Goal: Task Accomplishment & Management: Complete application form

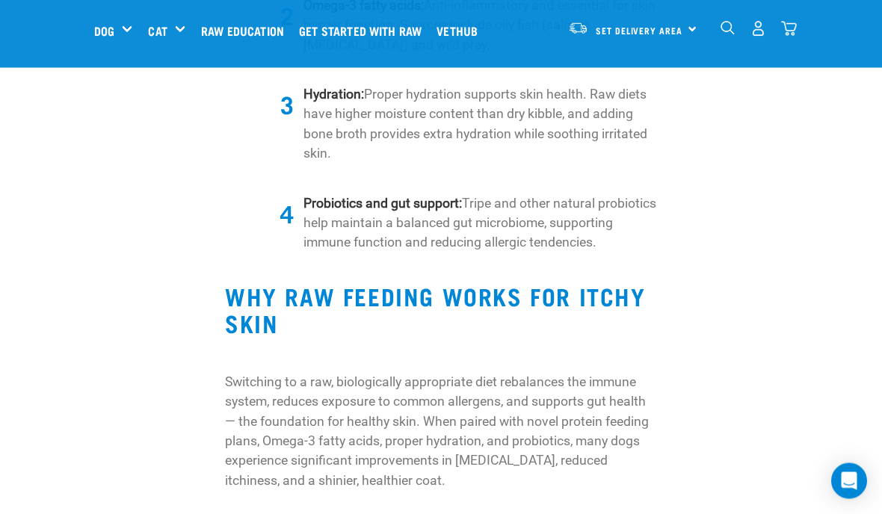
scroll to position [2551, 0]
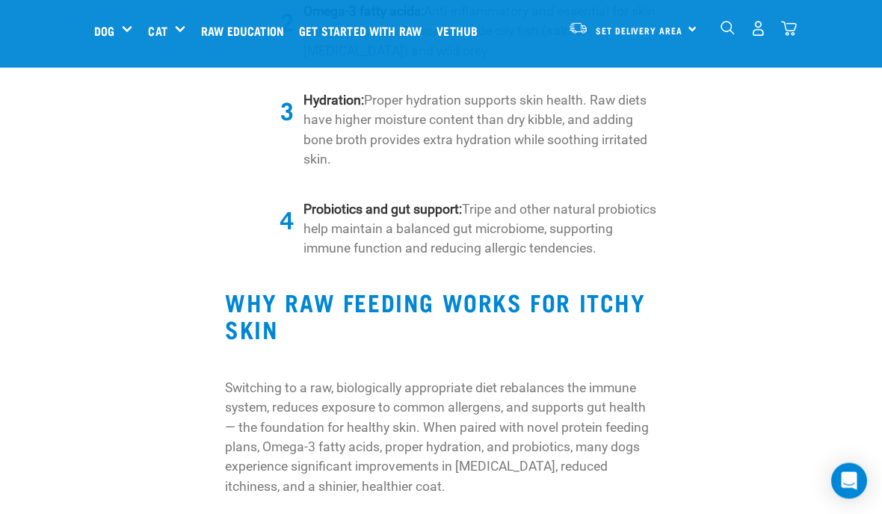
click at [844, 486] on icon "Open Intercom Messenger" at bounding box center [850, 481] width 16 height 18
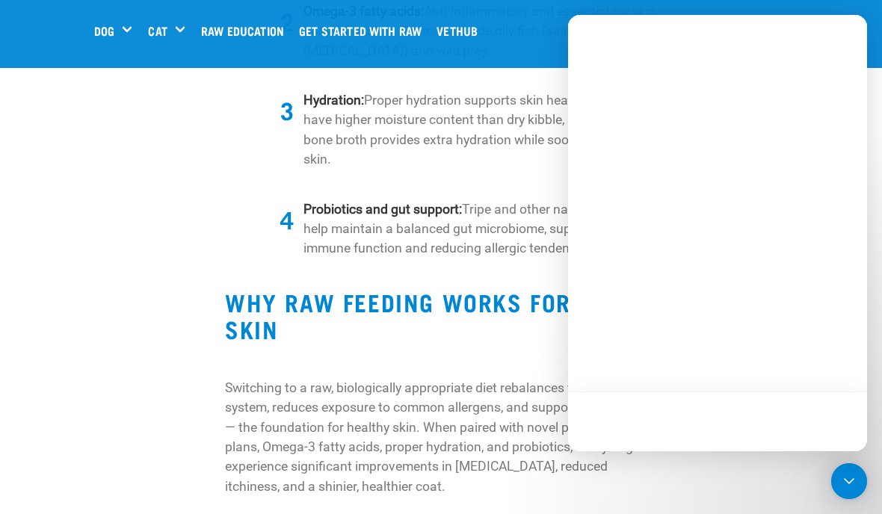
scroll to position [0, 0]
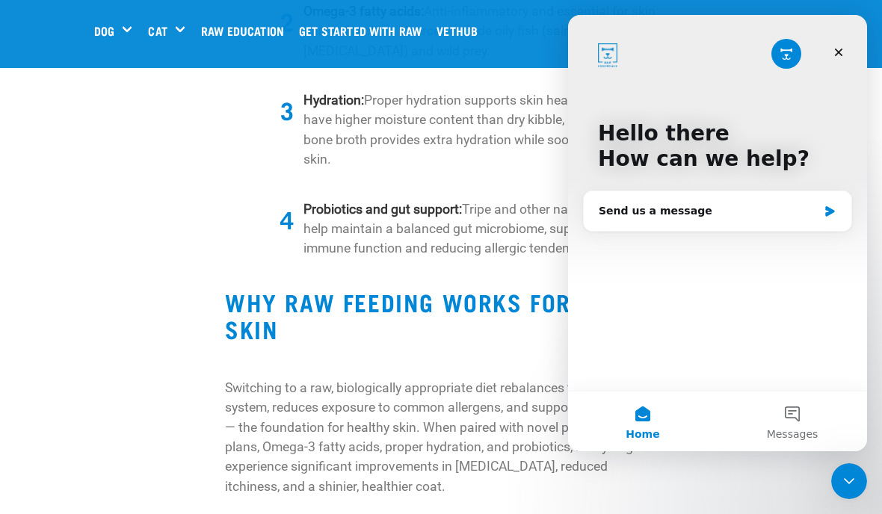
click at [839, 52] on icon "Close" at bounding box center [839, 53] width 8 height 8
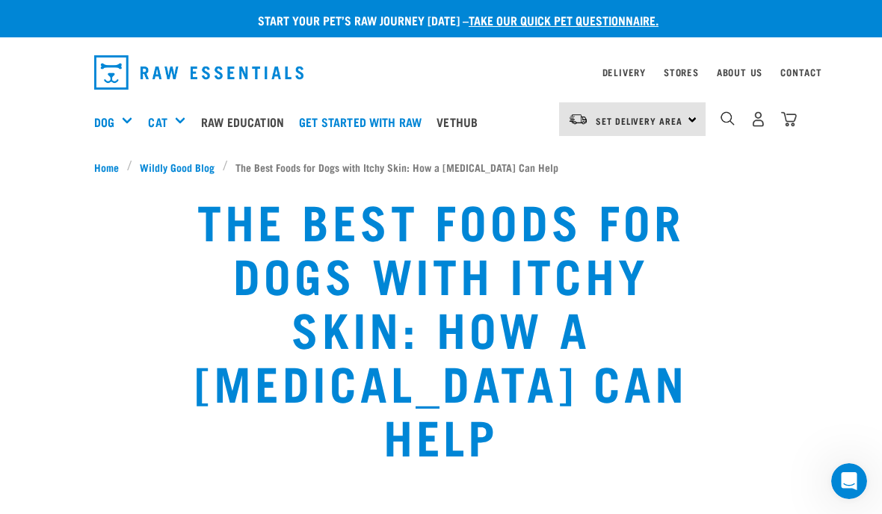
click at [689, 117] on div "Set Delivery Area North Island South Island" at bounding box center [632, 119] width 147 height 34
click at [637, 157] on link "[GEOGRAPHIC_DATA]" at bounding box center [631, 161] width 144 height 33
click at [366, 116] on link "Get started with Raw" at bounding box center [364, 122] width 138 height 60
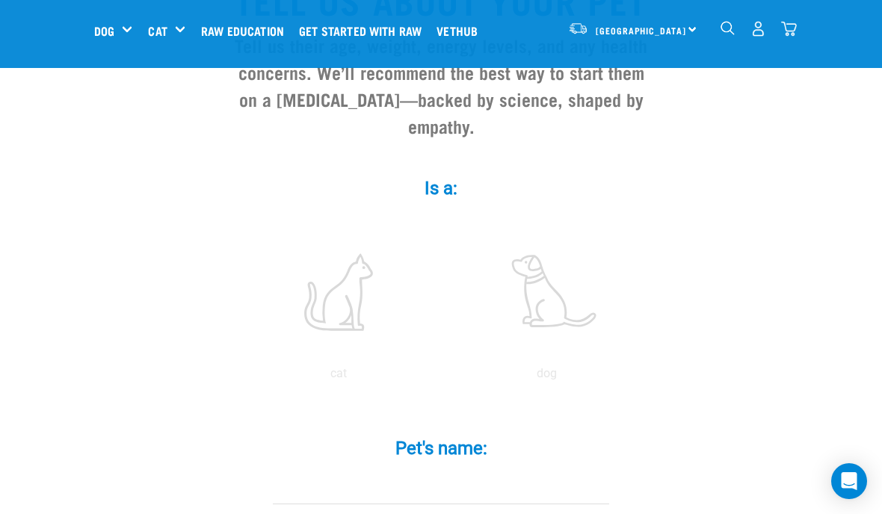
scroll to position [185, 0]
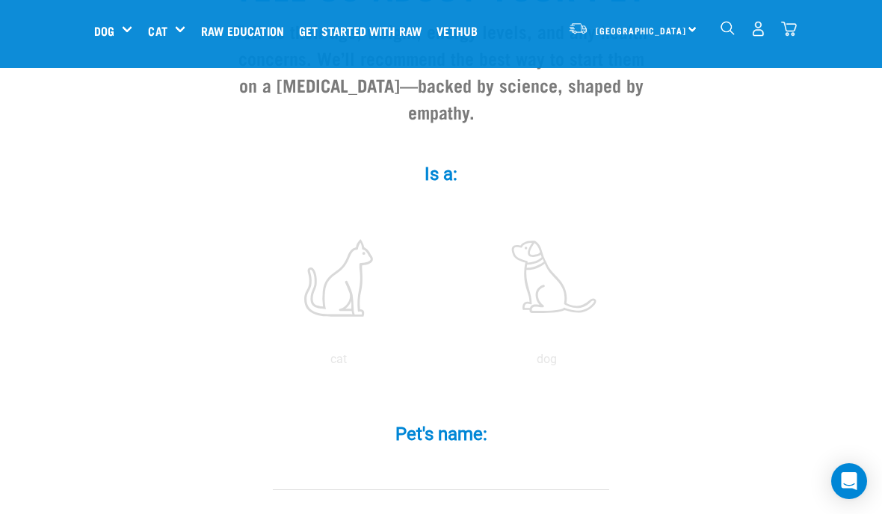
click at [572, 294] on label at bounding box center [547, 278] width 202 height 127
click at [443, 363] on input "radio" at bounding box center [443, 363] width 0 height 0
radio input "true"
click at [535, 481] on input "Pet's name: *" at bounding box center [441, 474] width 336 height 34
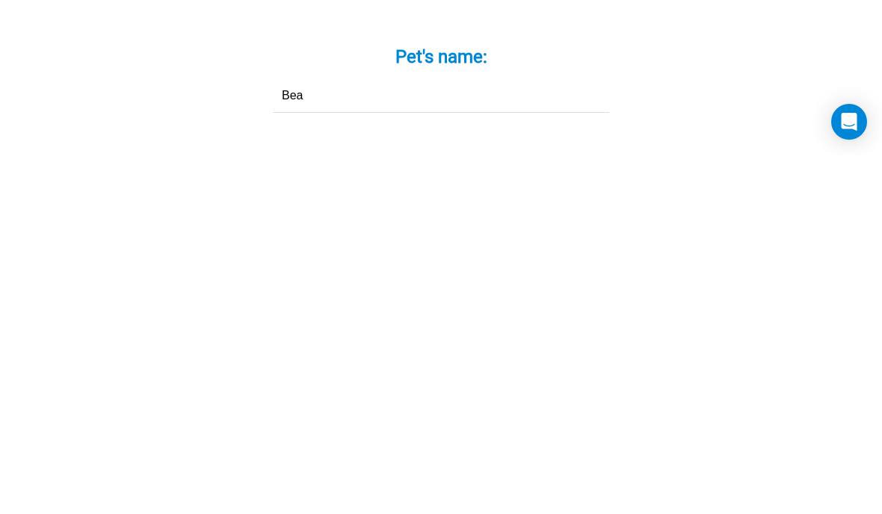
scroll to position [564, 0]
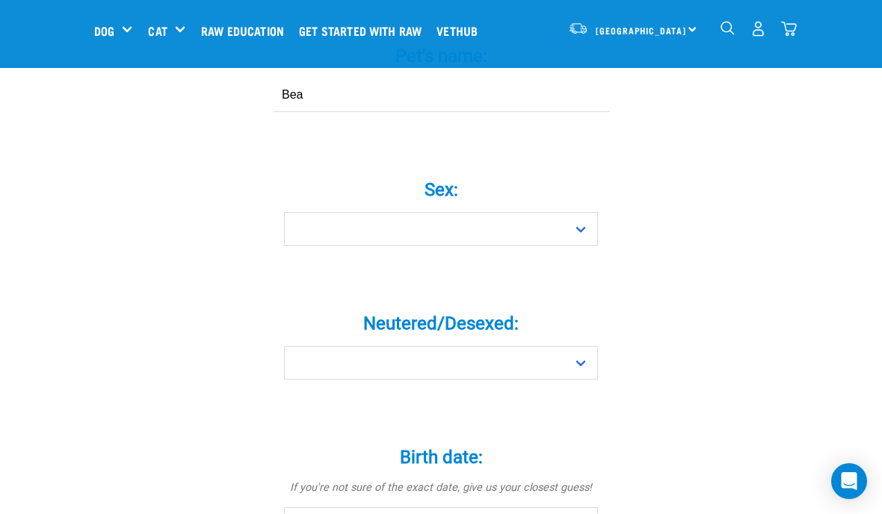
type input "Bea"
click at [510, 246] on select "Boy Girl" at bounding box center [441, 229] width 314 height 34
select select "girl"
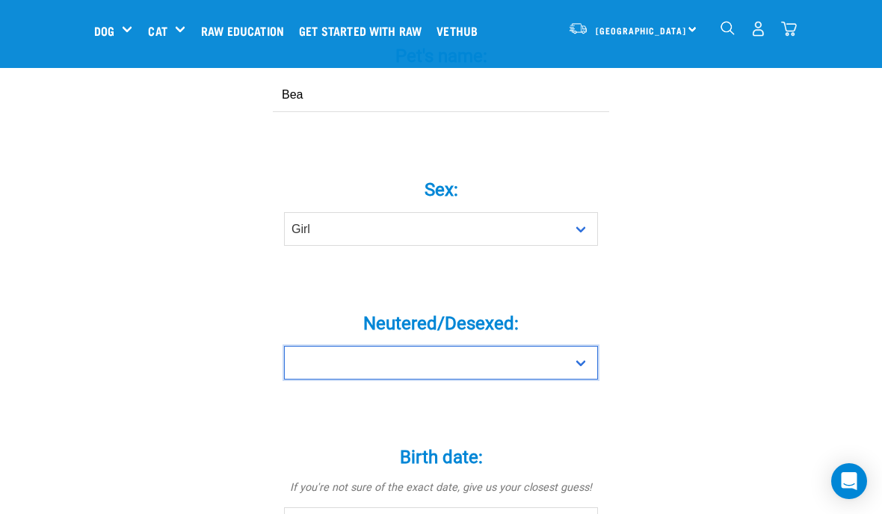
click at [580, 378] on select "Yes No" at bounding box center [441, 363] width 314 height 34
select select "yes"
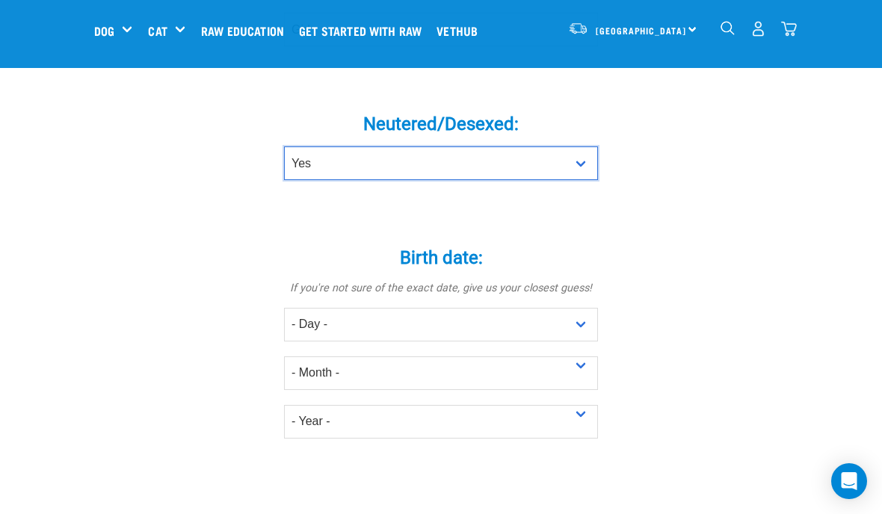
scroll to position [771, 0]
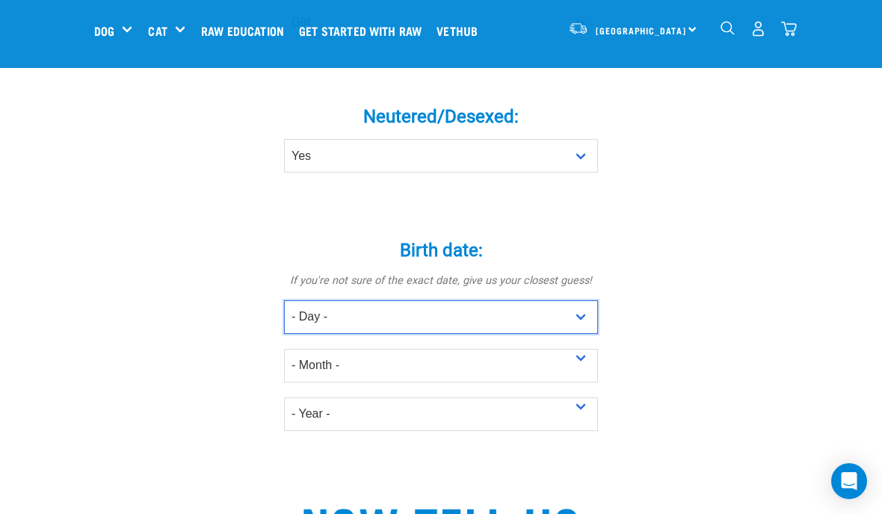
click at [559, 333] on select "- Day - 1 2 3 4 5 6 7 8 9 10 11 12 13 14 15 16 17 18 19 20 21 22 23 24 25 26 27" at bounding box center [441, 318] width 314 height 34
select select "22"
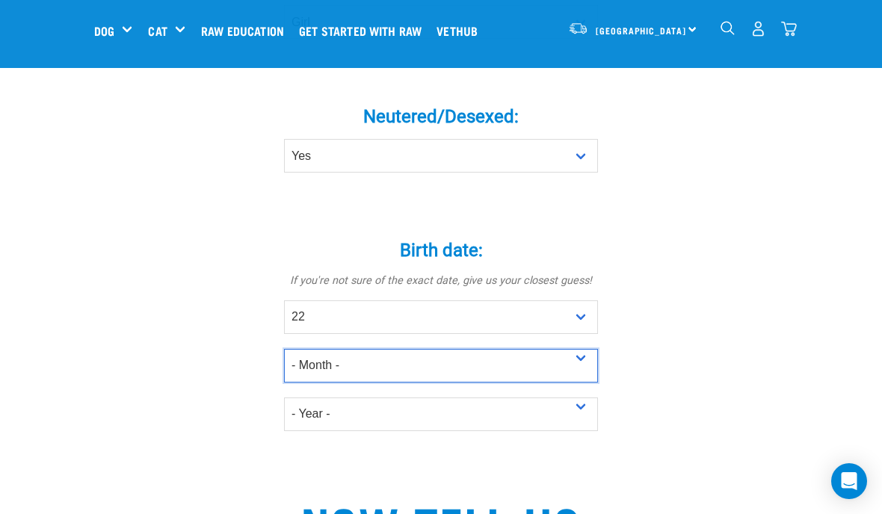
click at [590, 372] on select "- Month - January February March April May June July August September October N…" at bounding box center [441, 366] width 314 height 34
select select "October"
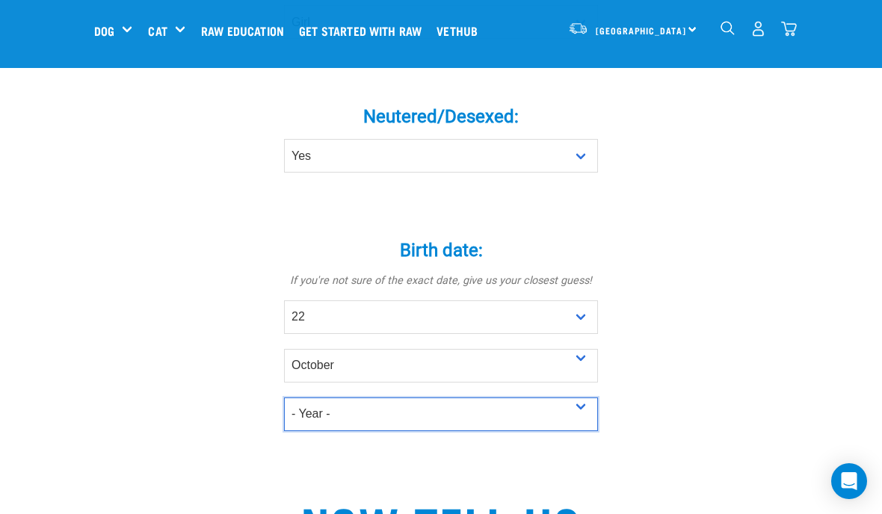
click at [584, 422] on select "- Year - 2025 2024 2023 2022 2021 2020 2019 2018 2017 2016 2015 2014 2013 2012" at bounding box center [441, 415] width 314 height 34
select select "2023"
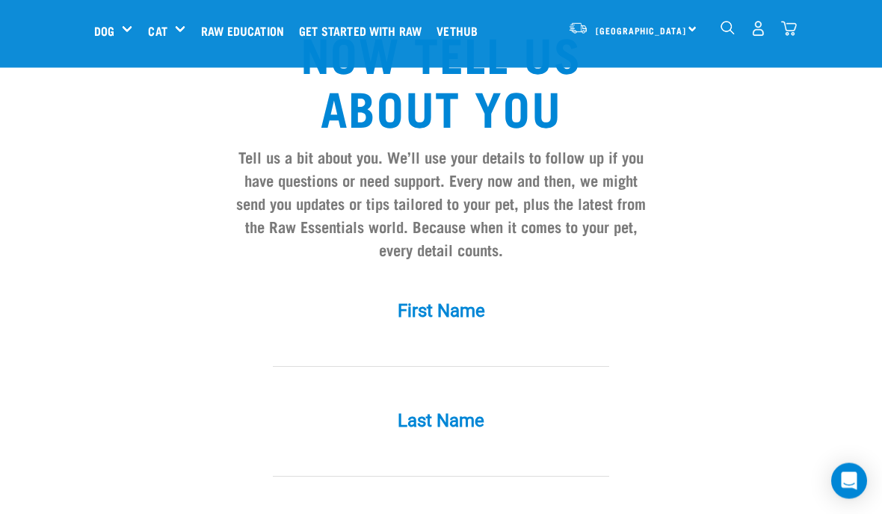
scroll to position [1258, 0]
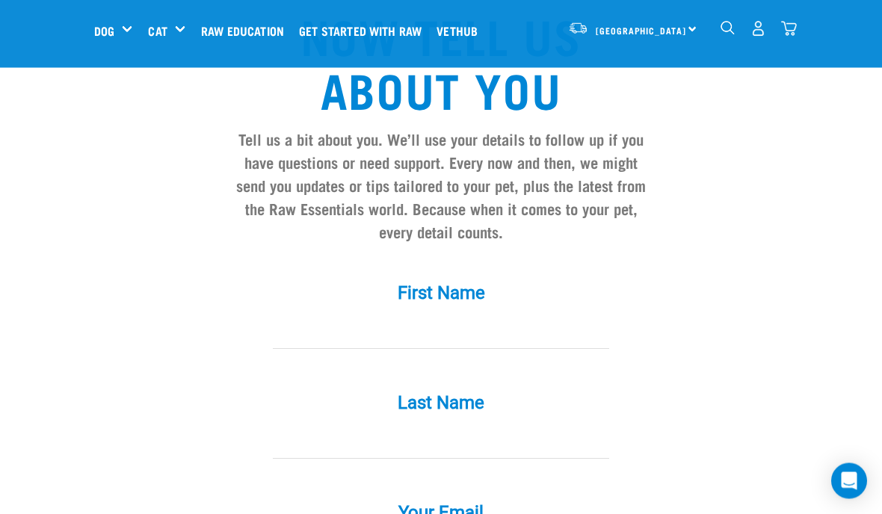
click at [287, 346] on input "First Name *" at bounding box center [441, 333] width 336 height 34
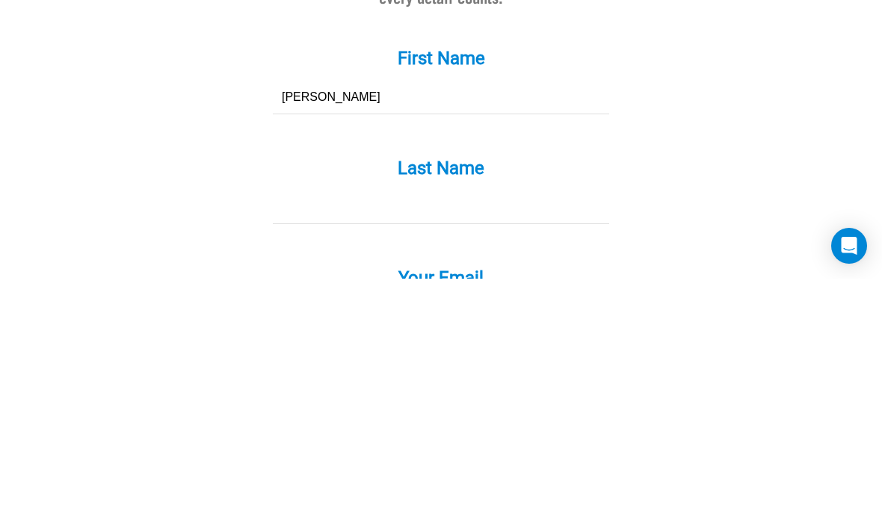
type input "Susan"
click at [592, 426] on input "Last Name *" at bounding box center [441, 443] width 336 height 34
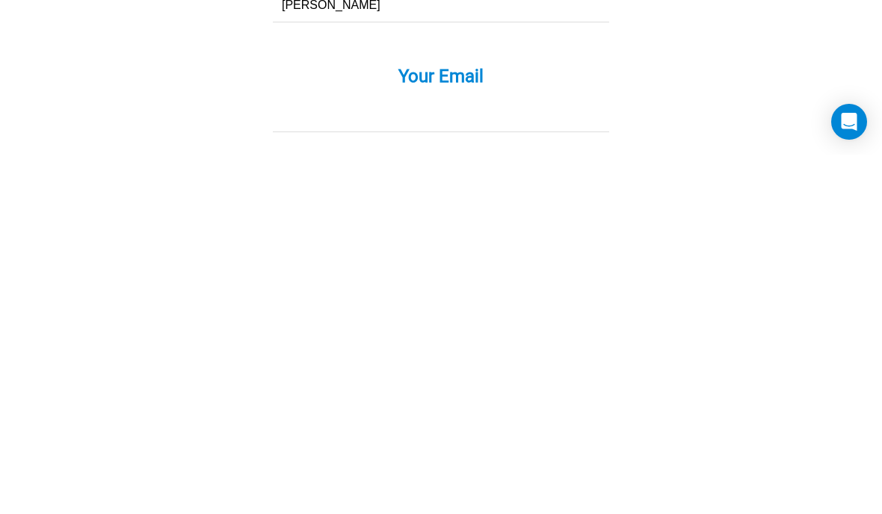
scroll to position [1343, 0]
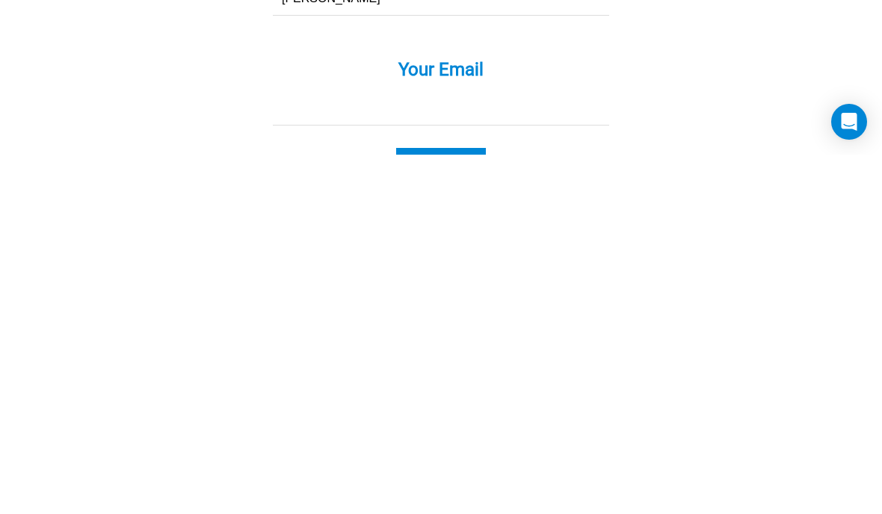
type input "Perry"
click at [542, 452] on input "Your Email *" at bounding box center [441, 469] width 336 height 34
type input "[EMAIL_ADDRESS][DOMAIN_NAME]"
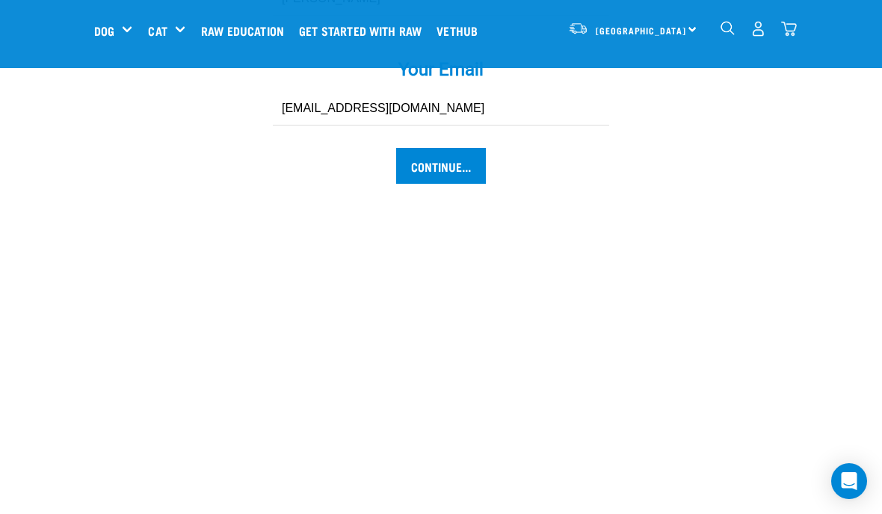
click at [426, 178] on input "Continue..." at bounding box center [441, 166] width 90 height 36
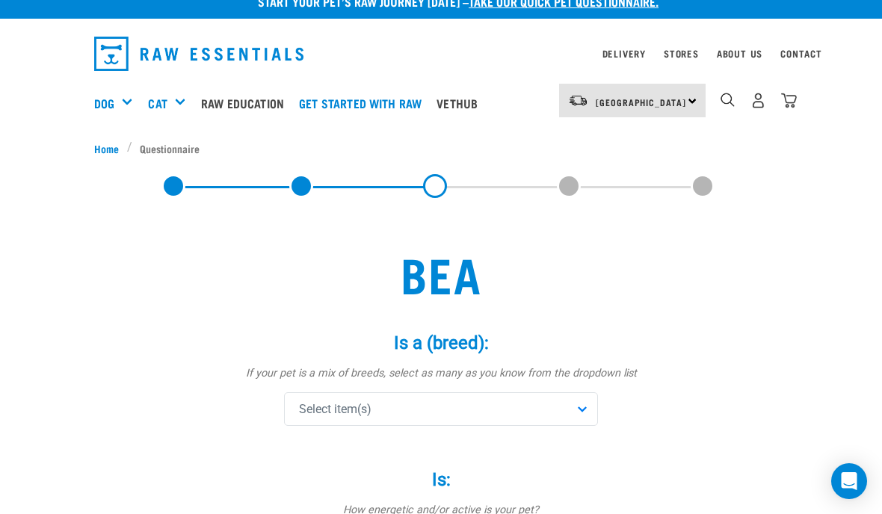
scroll to position [52, 0]
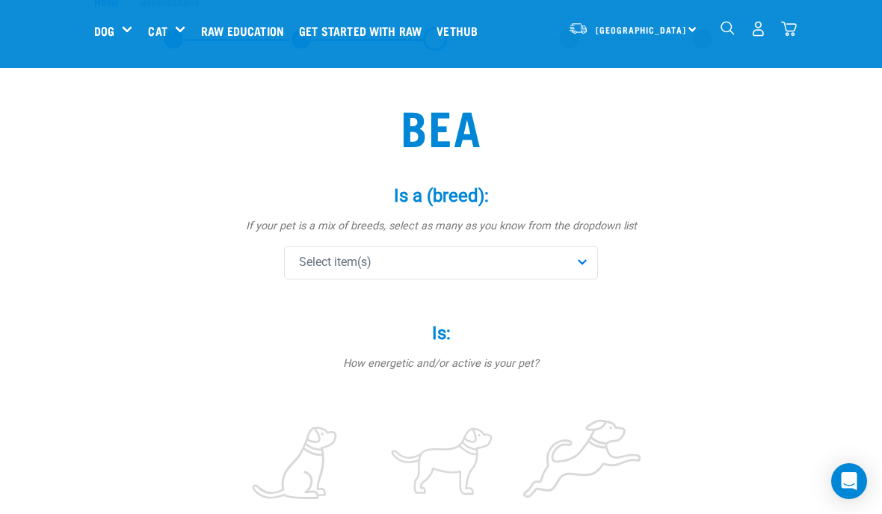
click at [580, 265] on div "Select item(s)" at bounding box center [441, 263] width 314 height 34
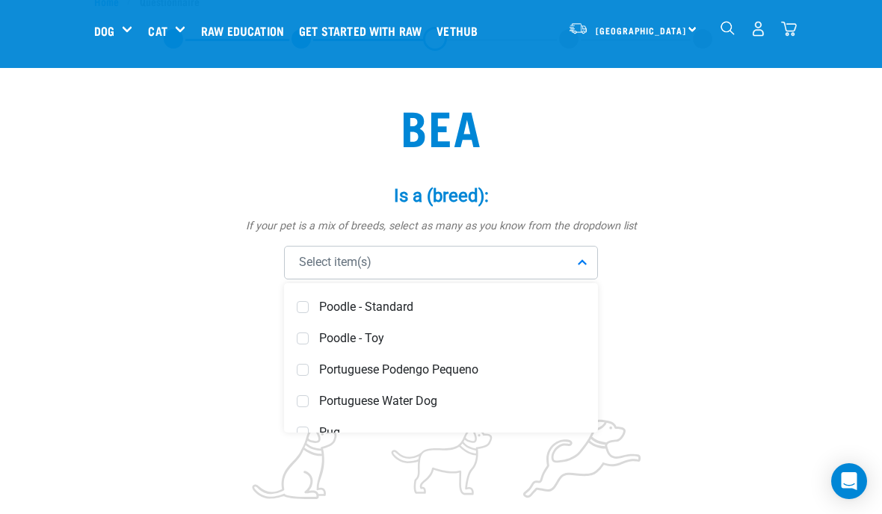
scroll to position [4709, 0]
click at [304, 334] on span at bounding box center [303, 337] width 12 height 12
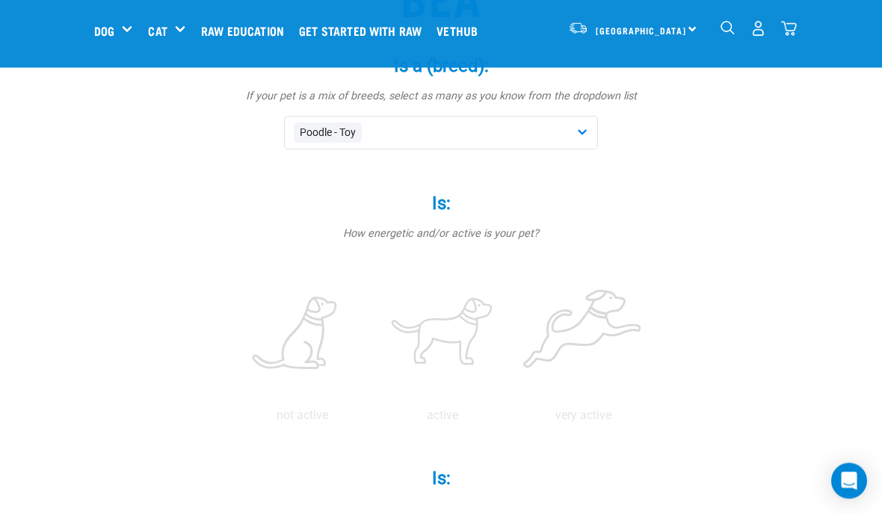
scroll to position [188, 0]
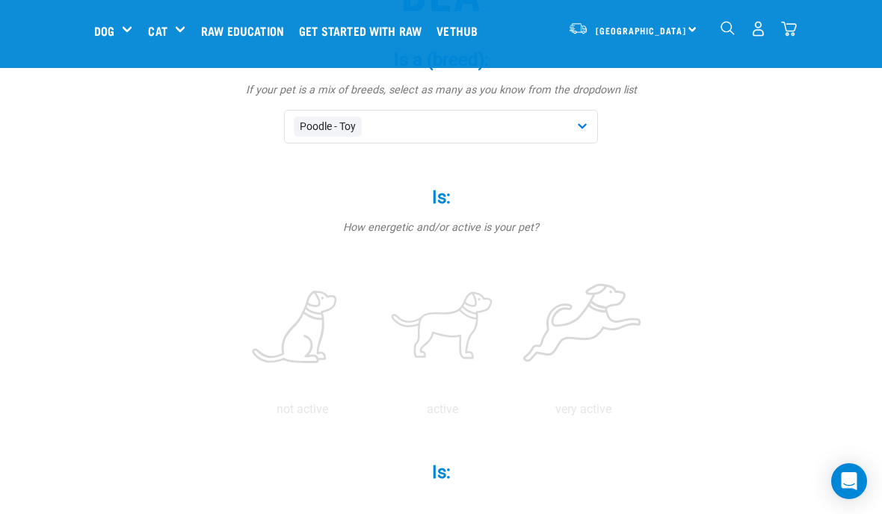
click at [510, 330] on label at bounding box center [442, 328] width 135 height 127
click at [372, 413] on input "radio" at bounding box center [372, 413] width 0 height 0
radio input "true"
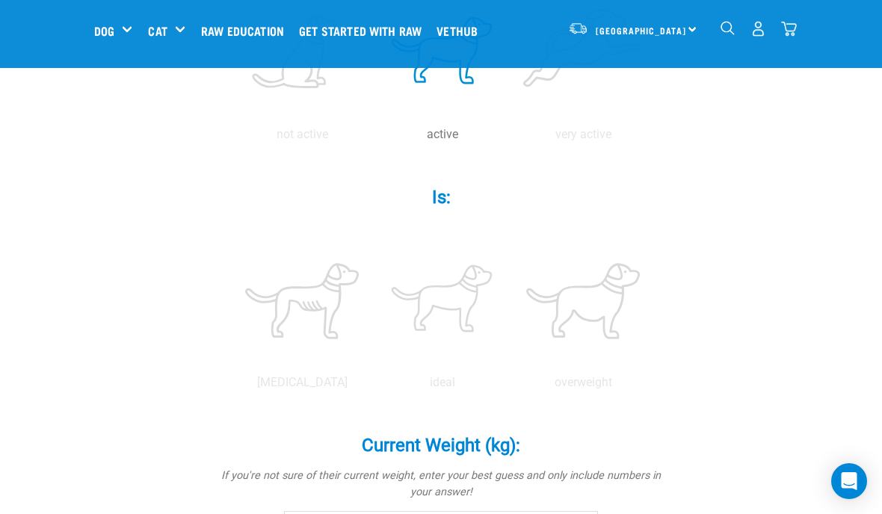
scroll to position [468, 0]
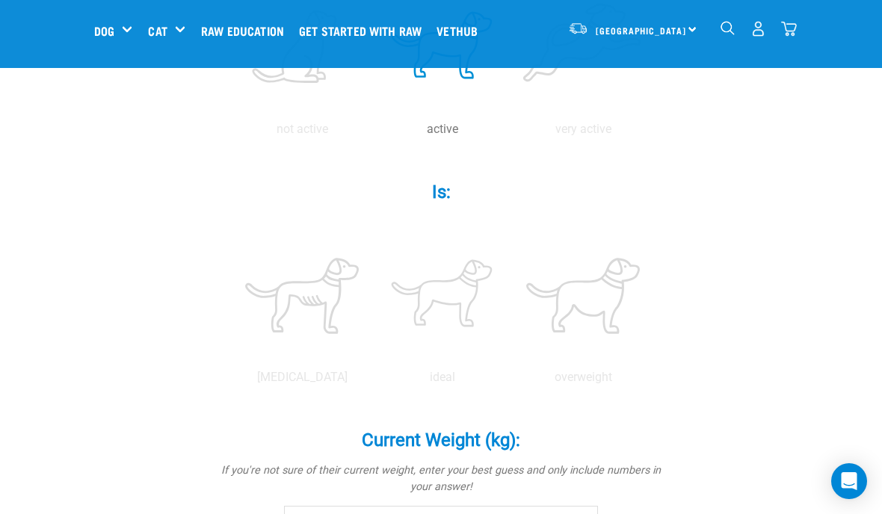
click at [516, 111] on label at bounding box center [583, 47] width 135 height 127
click at [513, 133] on input "radio" at bounding box center [513, 133] width 0 height 0
radio input "true"
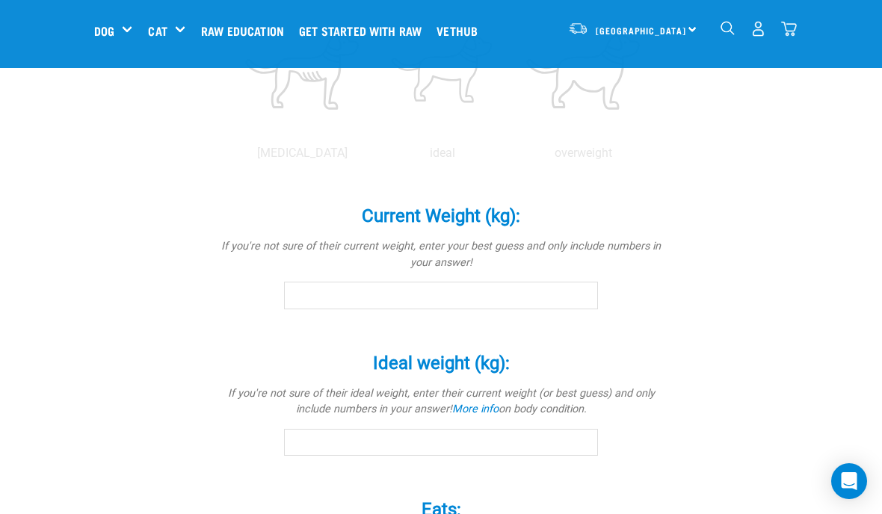
click at [510, 135] on label at bounding box center [442, 71] width 135 height 127
click at [372, 157] on input "radio" at bounding box center [372, 157] width 0 height 0
radio input "true"
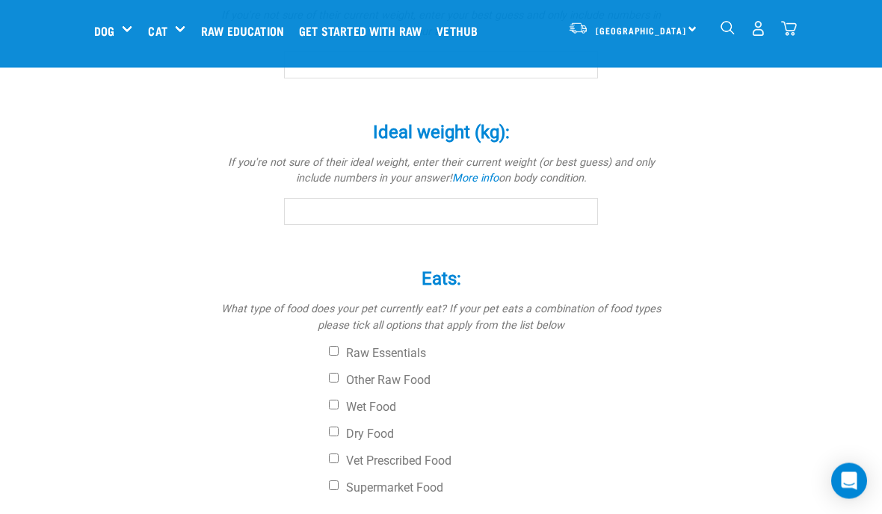
scroll to position [926, 0]
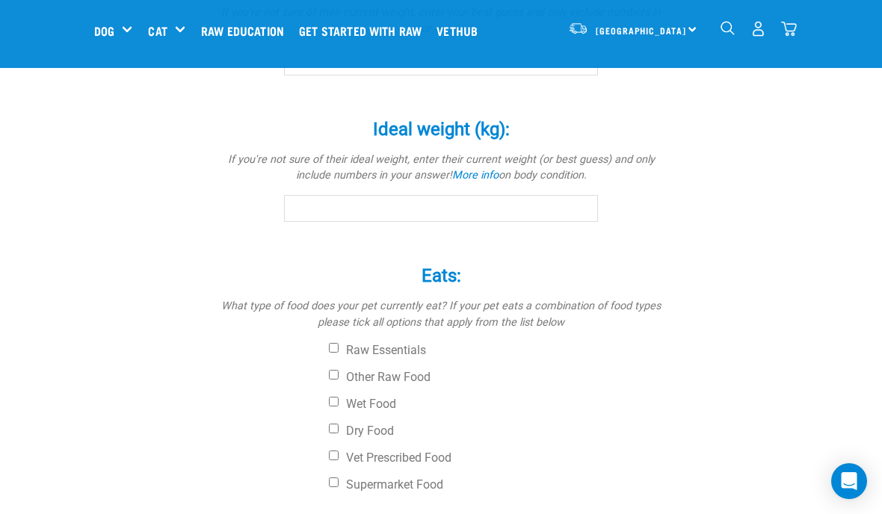
click at [587, 75] on input "Current Weight (kg): *" at bounding box center [441, 61] width 314 height 27
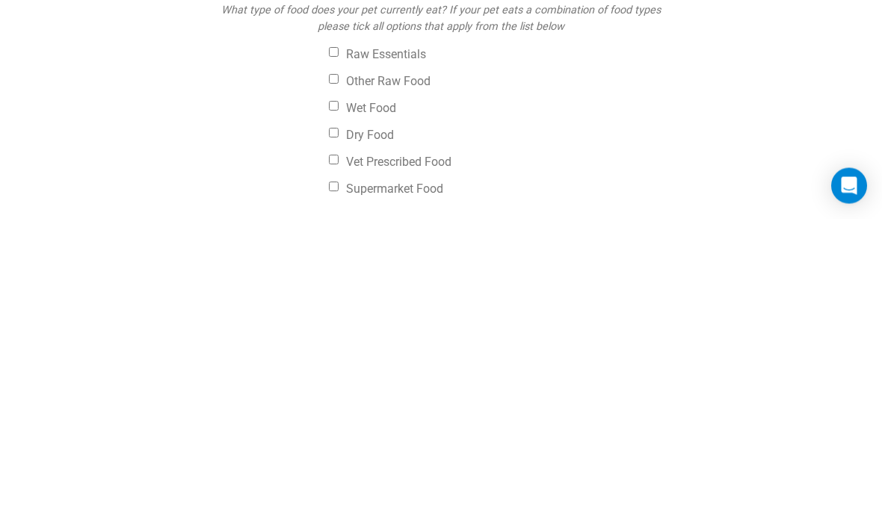
type input "8"
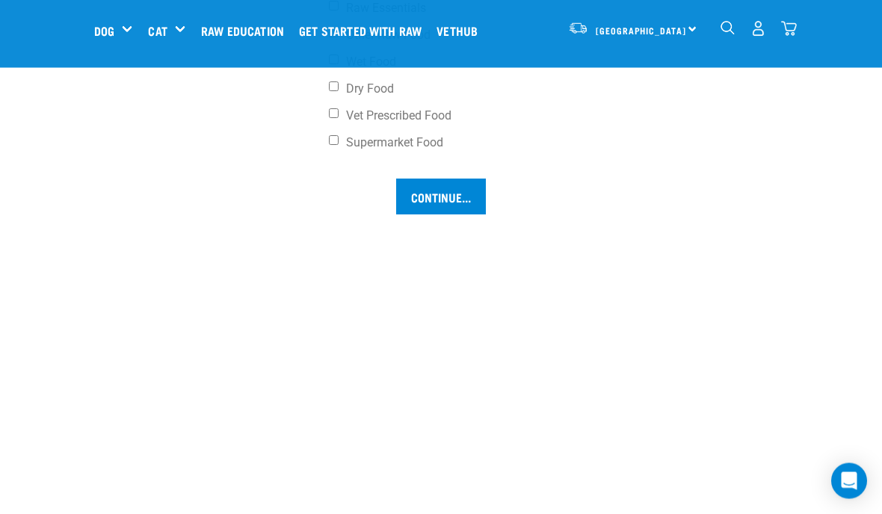
scroll to position [1270, 0]
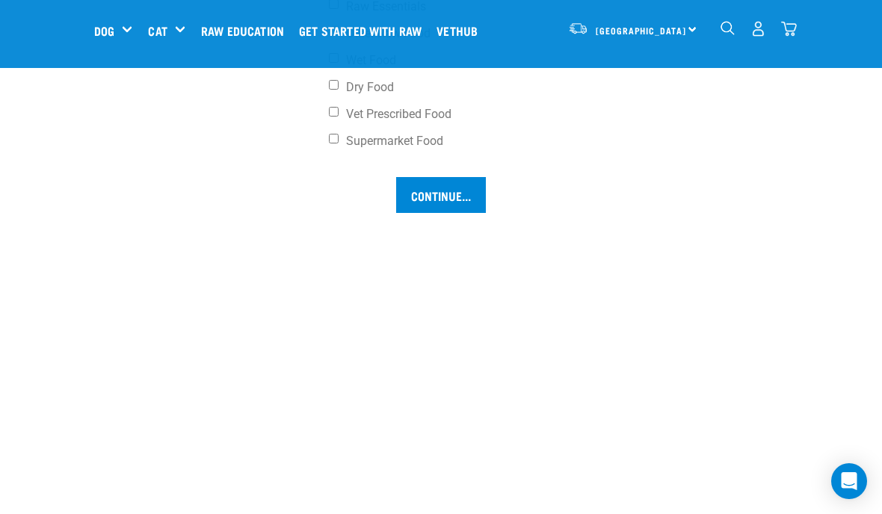
click at [336, 90] on input "Dry Food" at bounding box center [334, 85] width 10 height 10
checkbox input "true"
click at [330, 41] on label "Other Raw Food" at bounding box center [497, 33] width 336 height 15
click at [330, 36] on input "Other Raw Food" at bounding box center [334, 31] width 10 height 10
checkbox input "true"
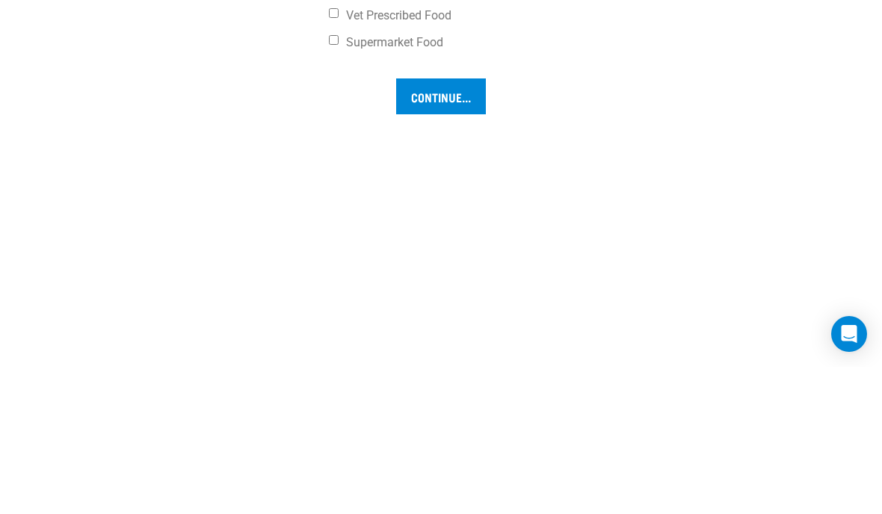
scroll to position [1370, 0]
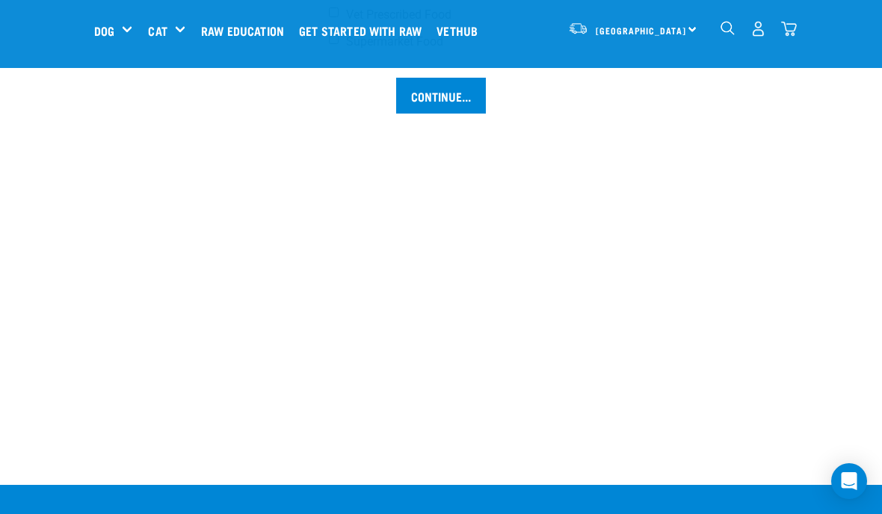
type input "8"
click at [404, 114] on input "Continue..." at bounding box center [441, 96] width 90 height 36
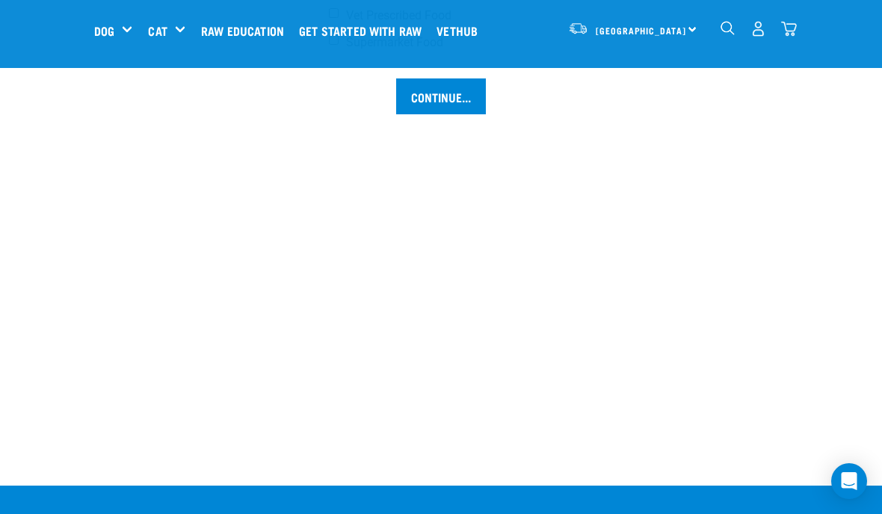
scroll to position [1222, 0]
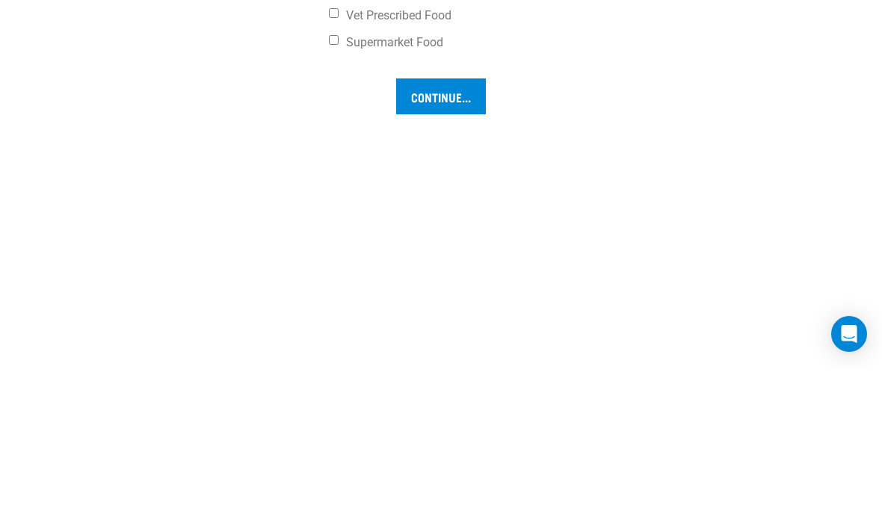
scroll to position [1370, 0]
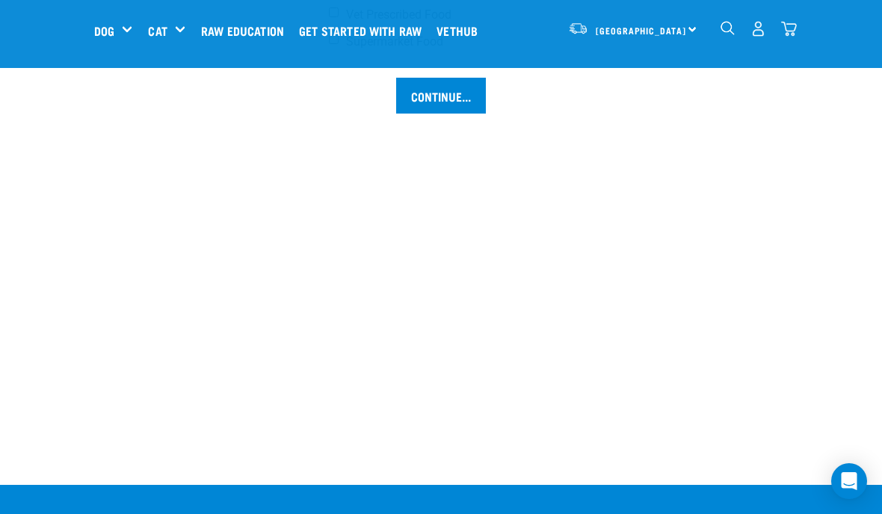
click at [421, 114] on input "Continue..." at bounding box center [441, 96] width 90 height 36
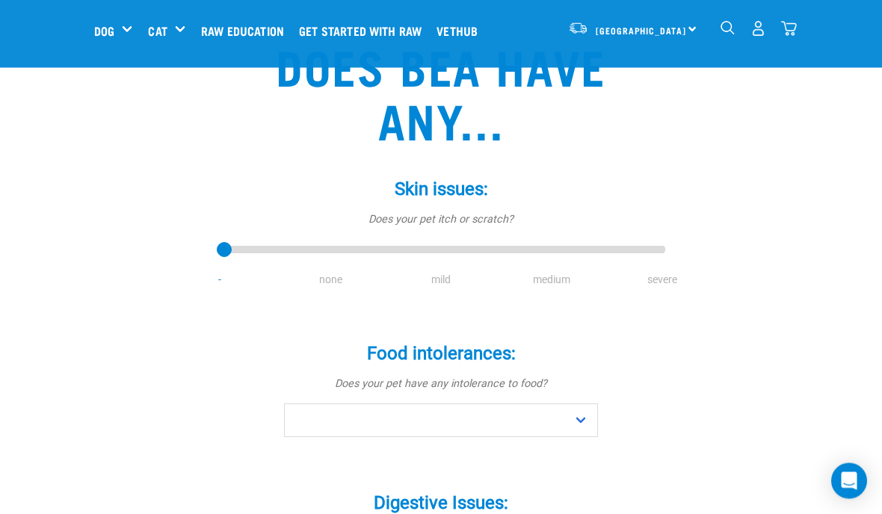
scroll to position [162, 0]
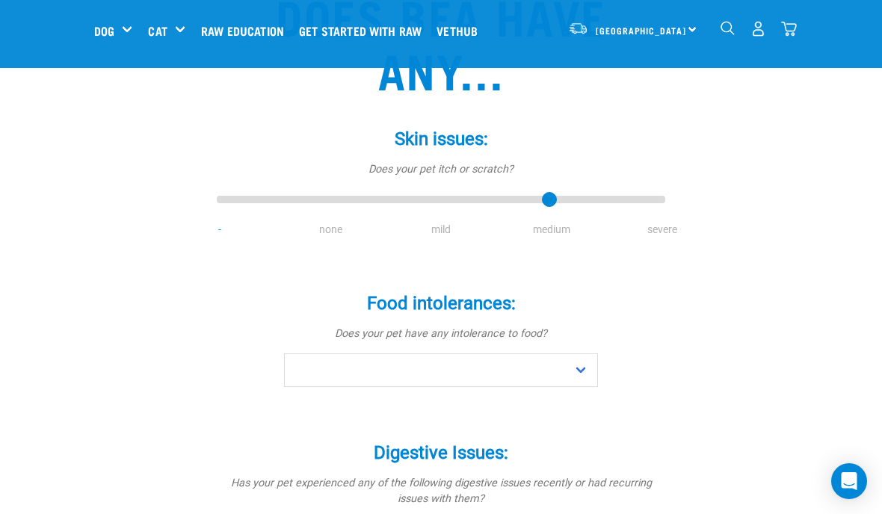
type input "3"
click at [300, 363] on select "No Yes" at bounding box center [441, 371] width 314 height 34
click at [297, 373] on select "No Yes" at bounding box center [441, 371] width 314 height 34
select select "yes"
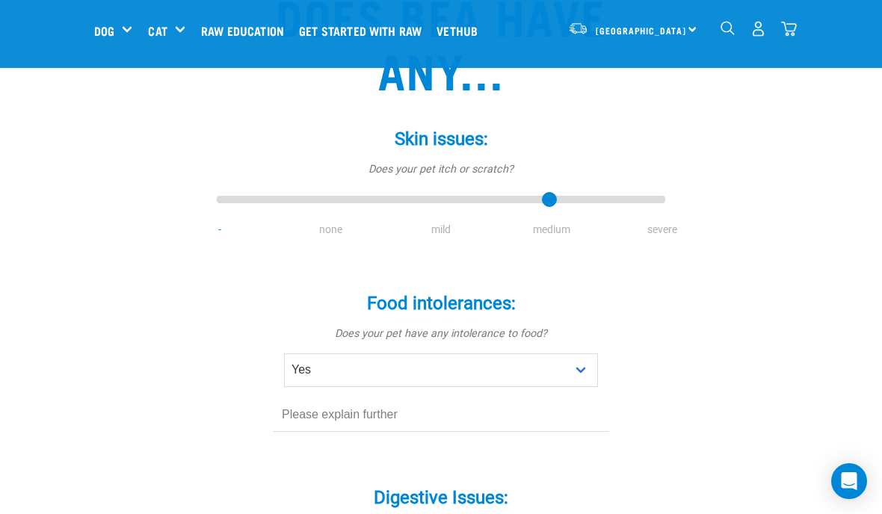
click at [295, 421] on input "text" at bounding box center [441, 415] width 336 height 34
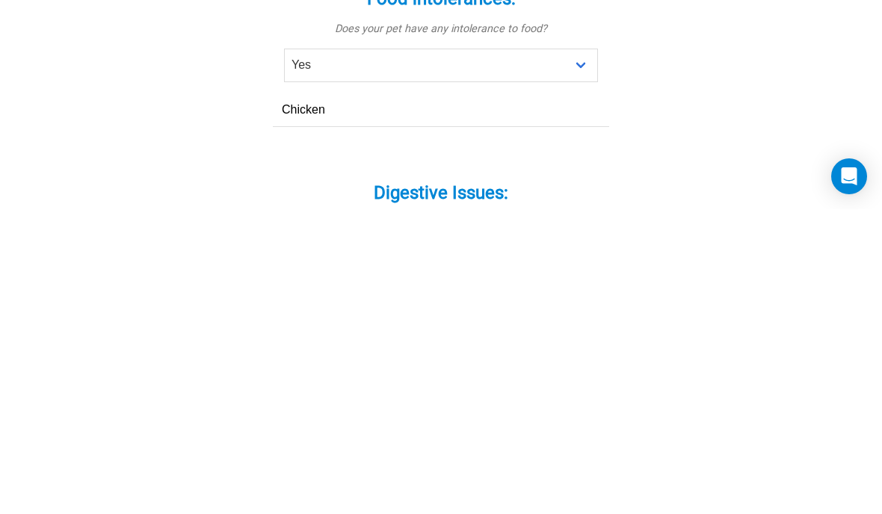
scroll to position [467, 0]
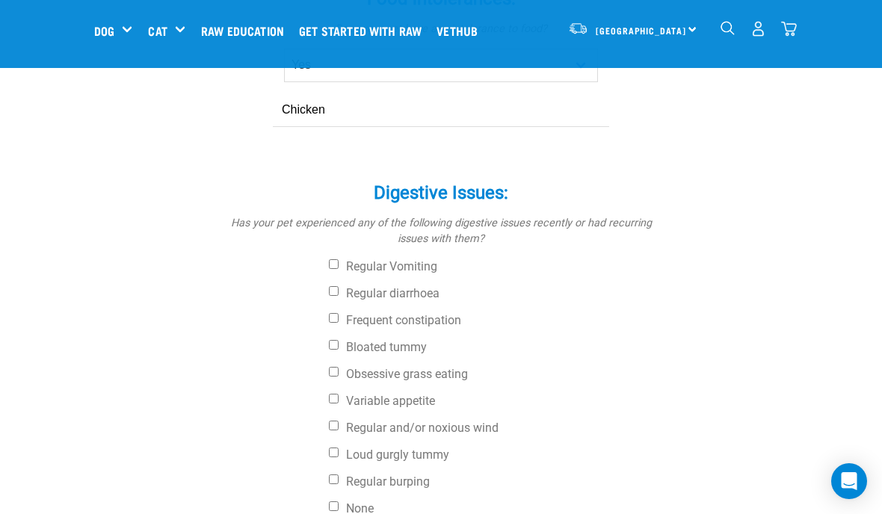
type input "Chicken"
click at [339, 372] on input "Obsessive grass eating" at bounding box center [334, 372] width 10 height 10
checkbox input "true"
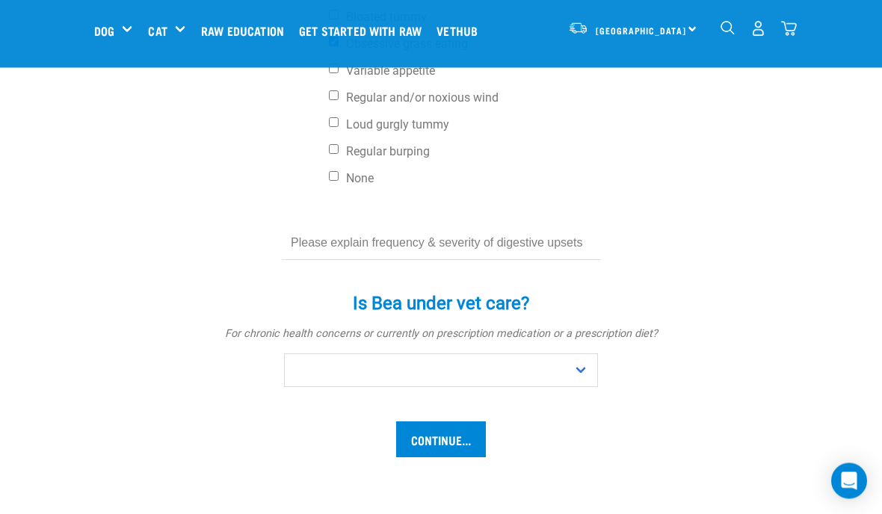
scroll to position [798, 0]
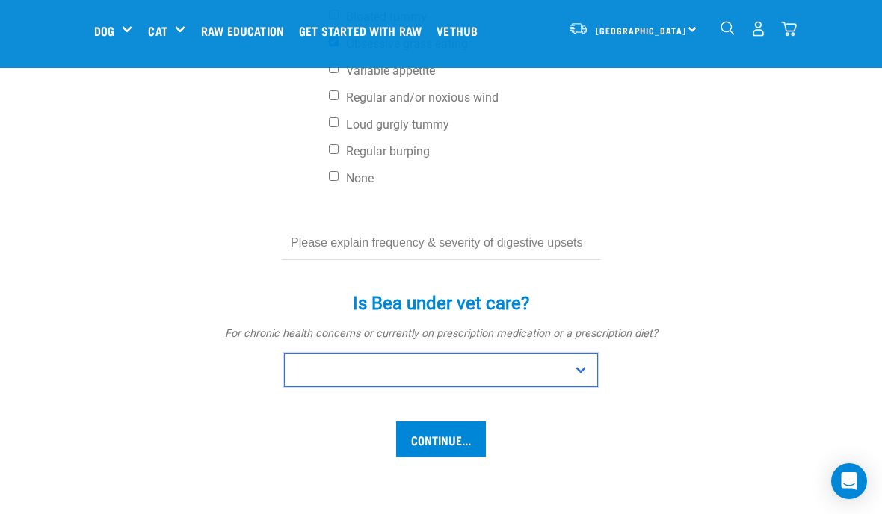
click at [298, 369] on select "No Yes" at bounding box center [441, 371] width 314 height 34
select select "no"
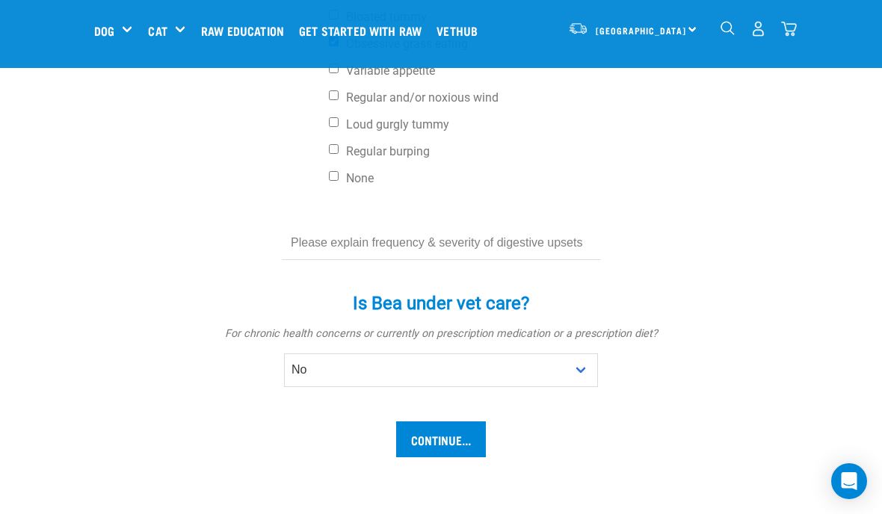
click at [417, 437] on input "Continue..." at bounding box center [441, 440] width 90 height 36
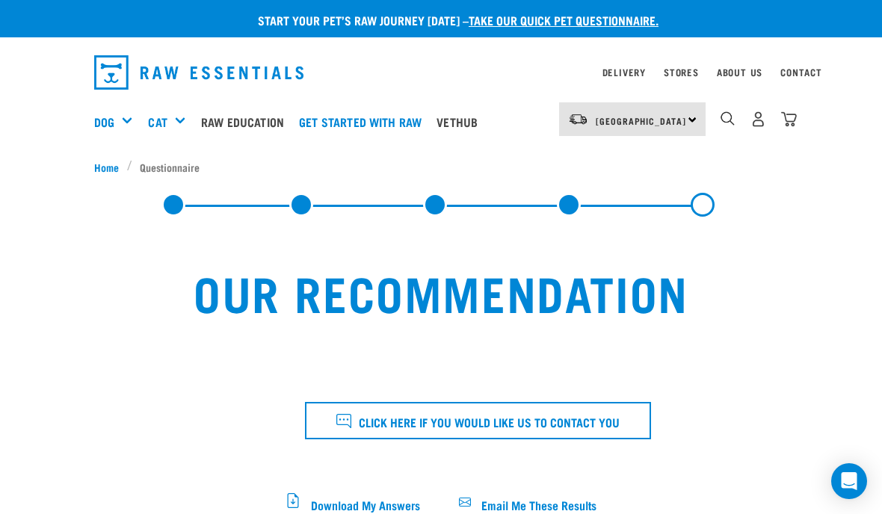
click at [499, 503] on span "Email Me These Results" at bounding box center [538, 504] width 115 height 8
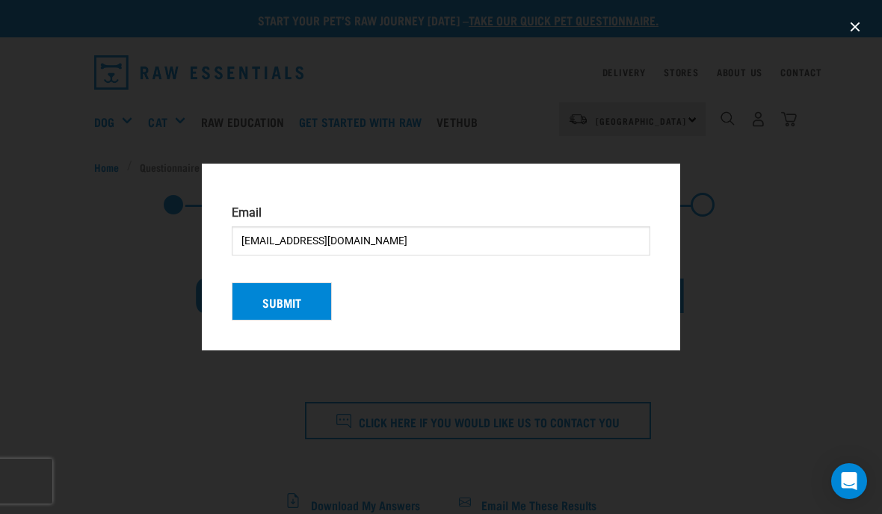
click at [245, 321] on button "Submit" at bounding box center [282, 302] width 100 height 39
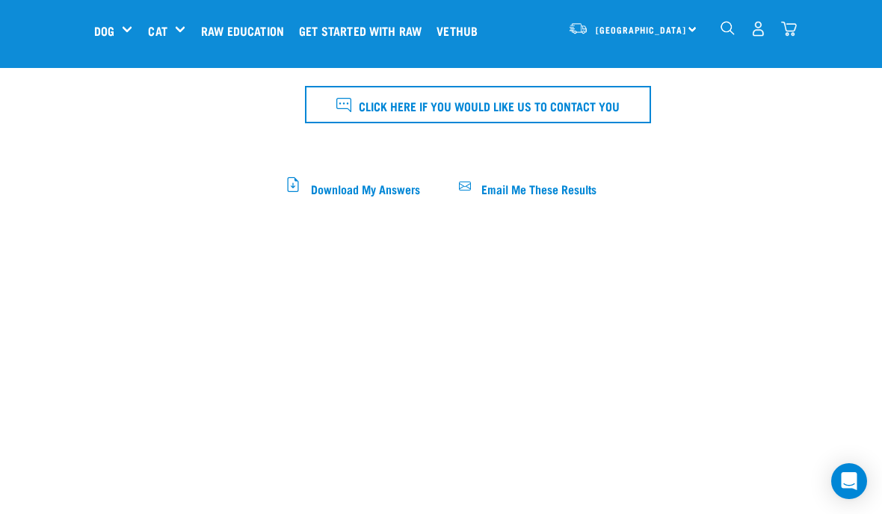
scroll to position [200, 0]
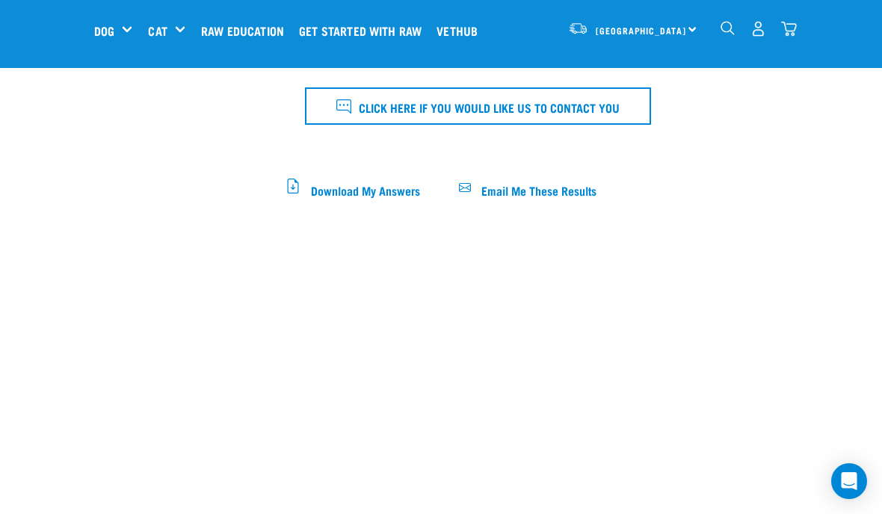
click at [342, 188] on span "Download My Answers" at bounding box center [365, 189] width 109 height 8
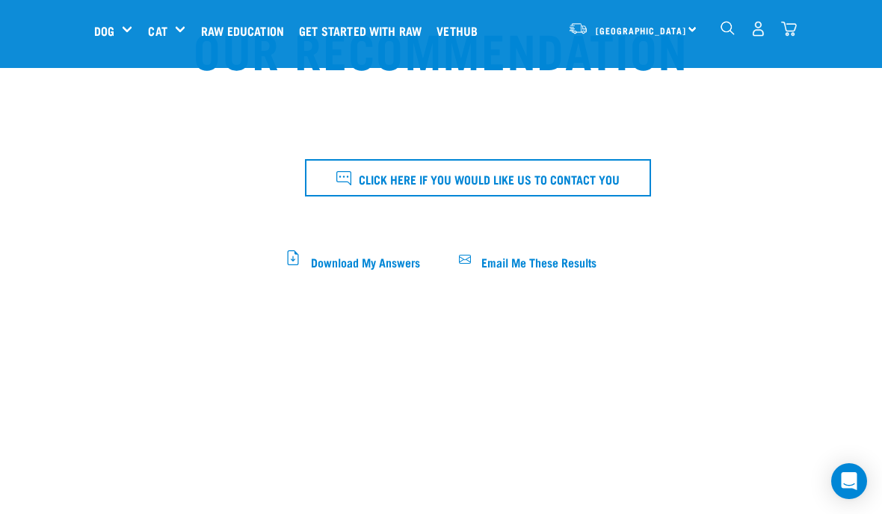
scroll to position [102, 0]
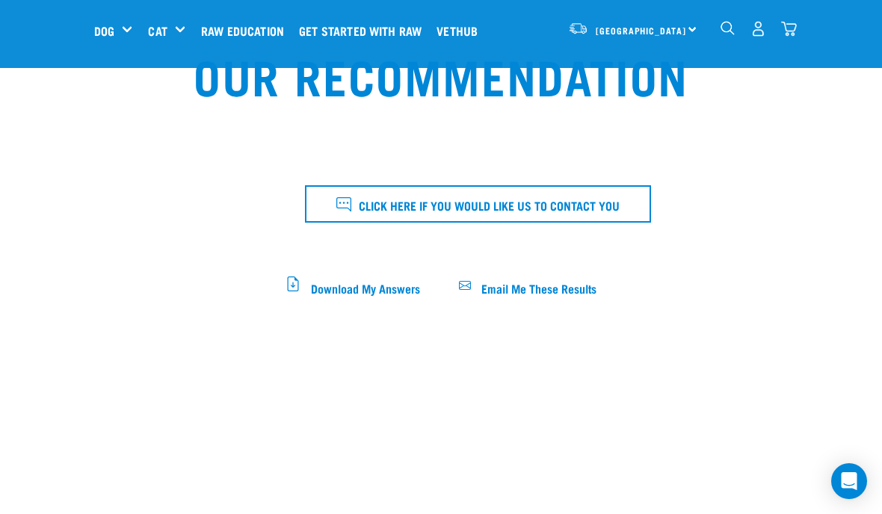
click at [620, 196] on span "Click here if you would like us to contact you" at bounding box center [489, 204] width 261 height 19
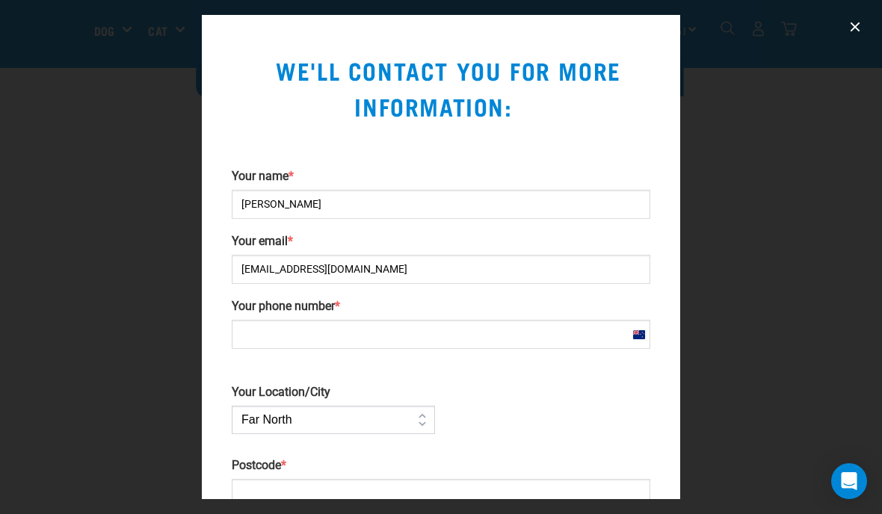
click at [258, 336] on input "Your phone number *" at bounding box center [441, 334] width 419 height 29
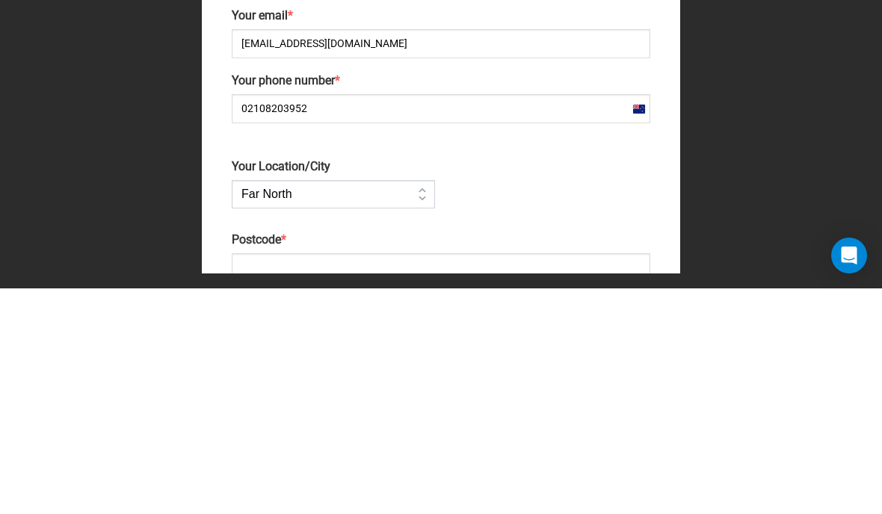
scroll to position [328, 0]
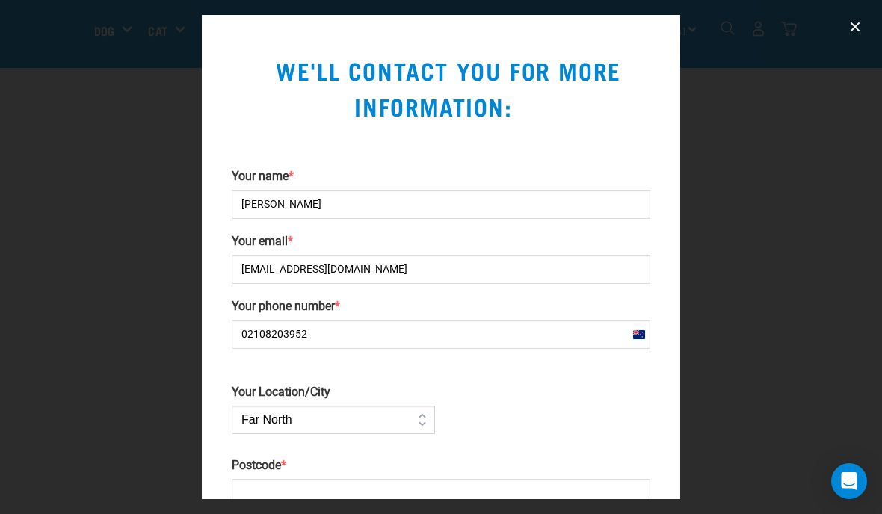
type input "02108203952"
click at [250, 489] on input "Postcode *" at bounding box center [441, 493] width 419 height 29
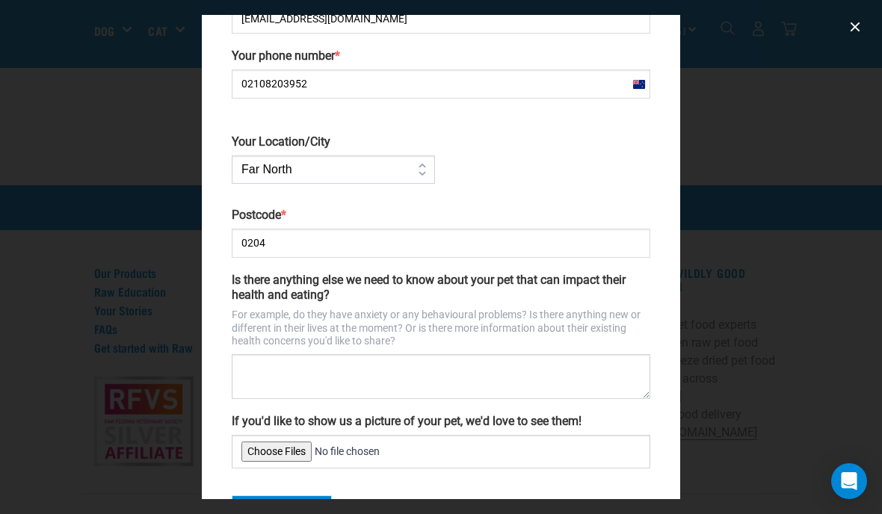
scroll to position [250, 0]
type input "0204"
click at [627, 361] on textarea "Is there anything else we need to know about your pet that can impact their hea…" at bounding box center [441, 377] width 419 height 45
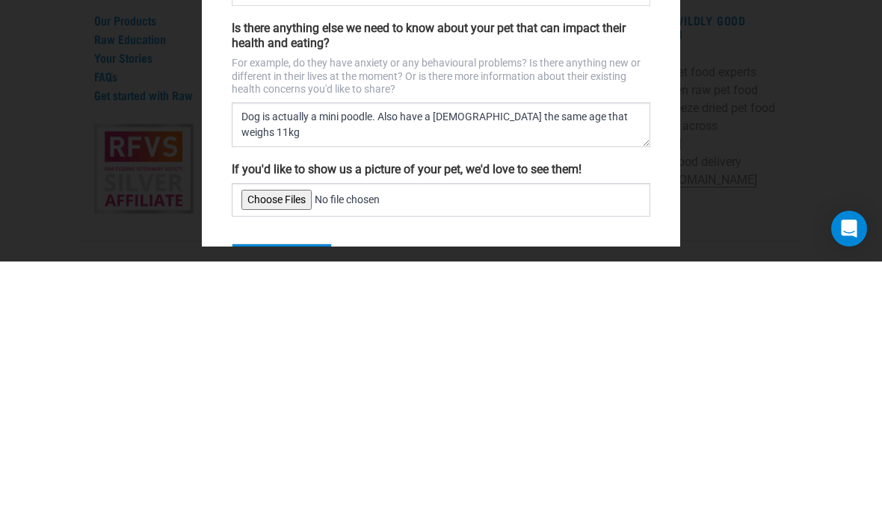
scroll to position [748, 0]
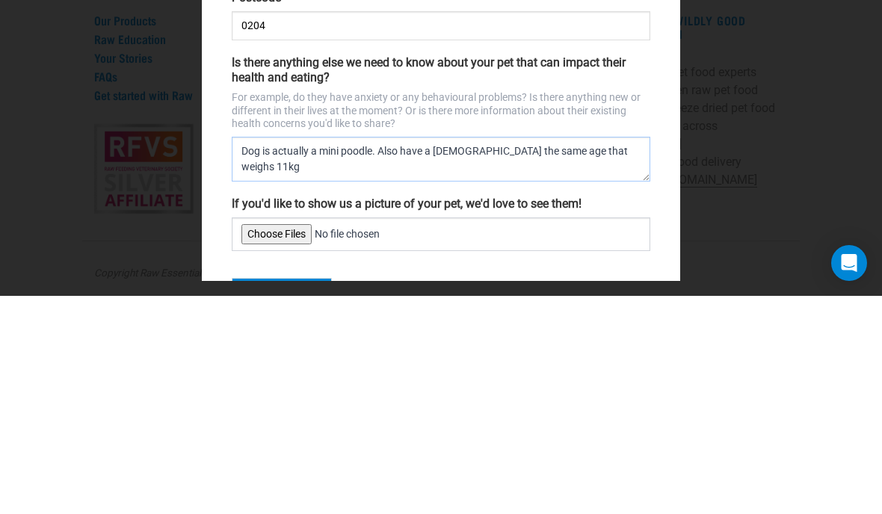
type textarea "Dog is actually a mini poodle. Also have a [DEMOGRAPHIC_DATA] the same age that…"
click at [283, 436] on input "If you'd like to show us a picture of your pet, we'd love to see them!" at bounding box center [441, 453] width 419 height 34
type input "C:\fakepath\6A03313D-467E-481A-B963-2795774D02B4.jpeg"
click at [253, 496] on button "Submit" at bounding box center [282, 515] width 100 height 39
